Goal: Information Seeking & Learning: Learn about a topic

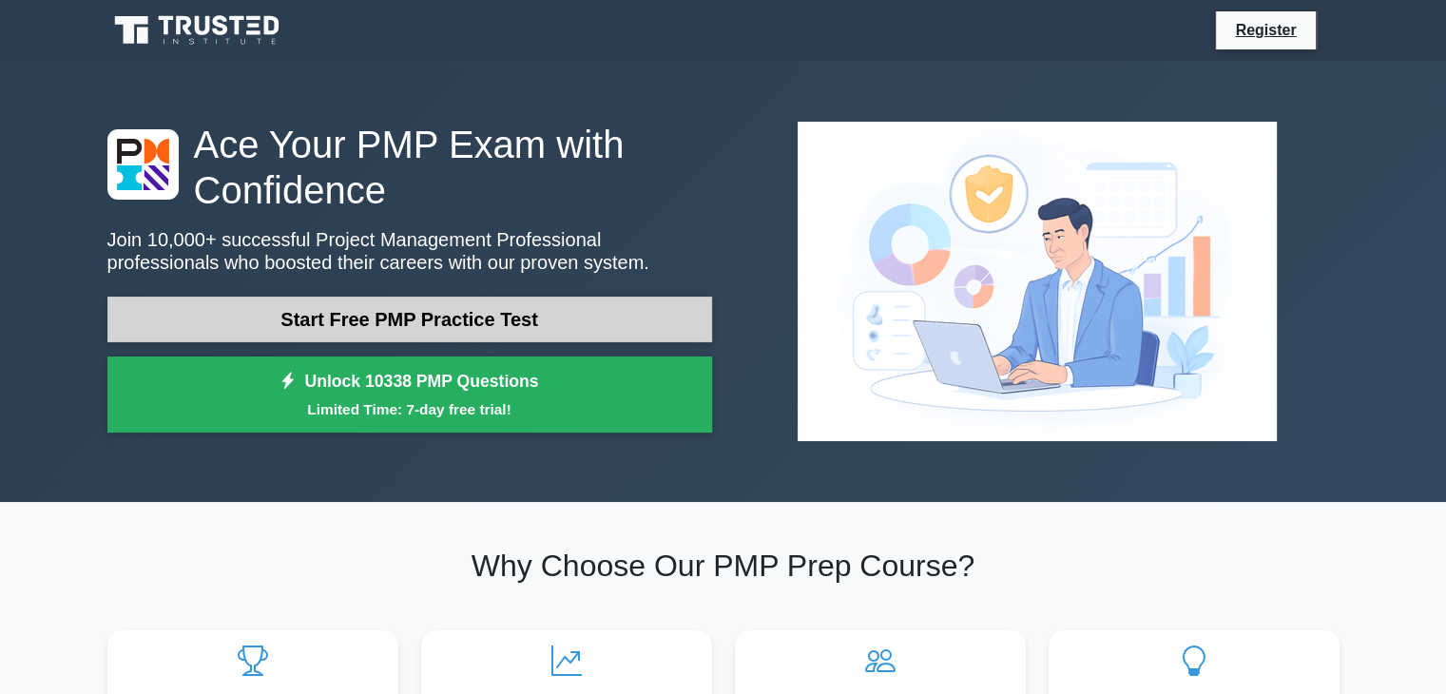
click at [342, 320] on link "Start Free PMP Practice Test" at bounding box center [409, 320] width 605 height 46
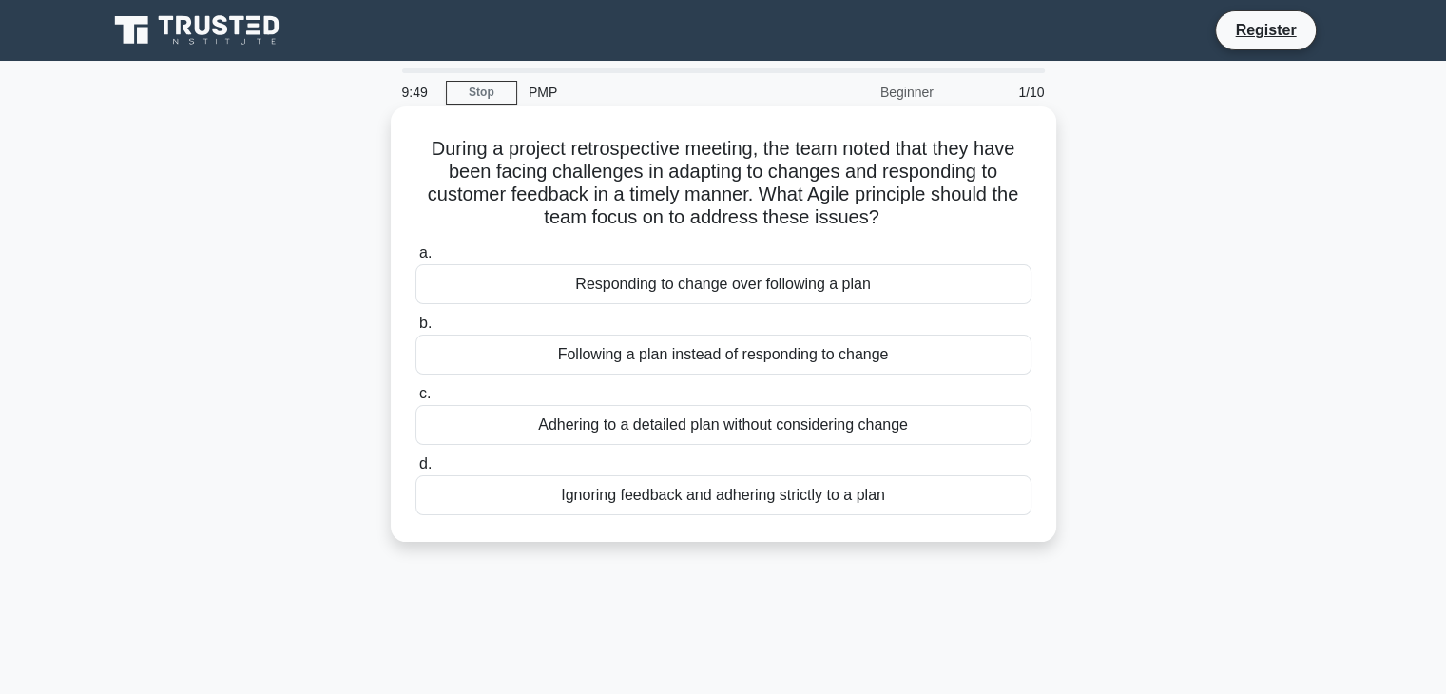
click at [848, 513] on div "Ignoring feedback and adhering strictly to a plan" at bounding box center [723, 495] width 616 height 40
click at [415, 471] on input "d. Ignoring feedback and adhering strictly to a plan" at bounding box center [415, 464] width 0 height 12
